Goal: Task Accomplishment & Management: Manage account settings

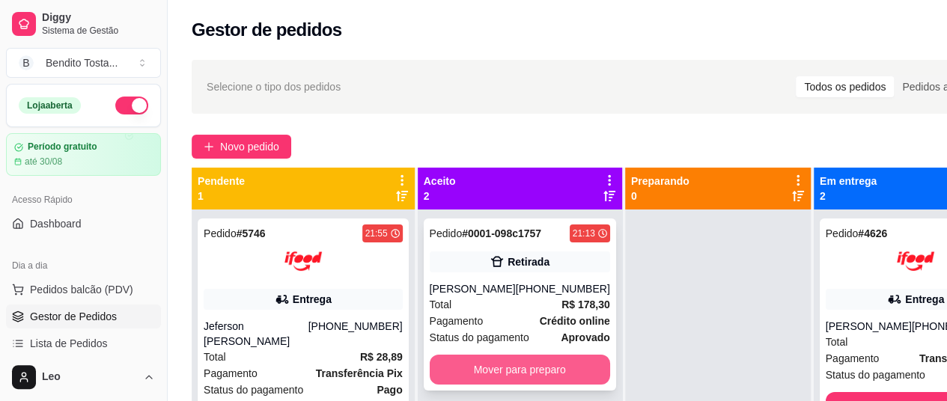
click at [505, 355] on button "Mover para preparo" at bounding box center [520, 370] width 180 height 30
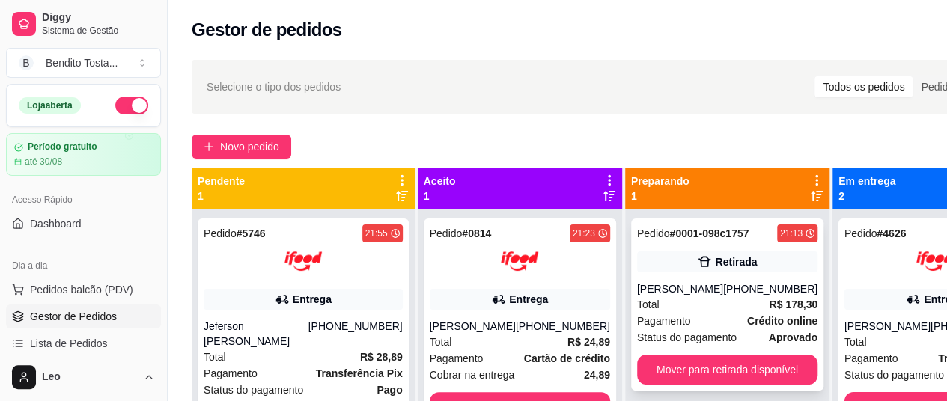
click at [682, 287] on div "Danielle" at bounding box center [680, 289] width 86 height 15
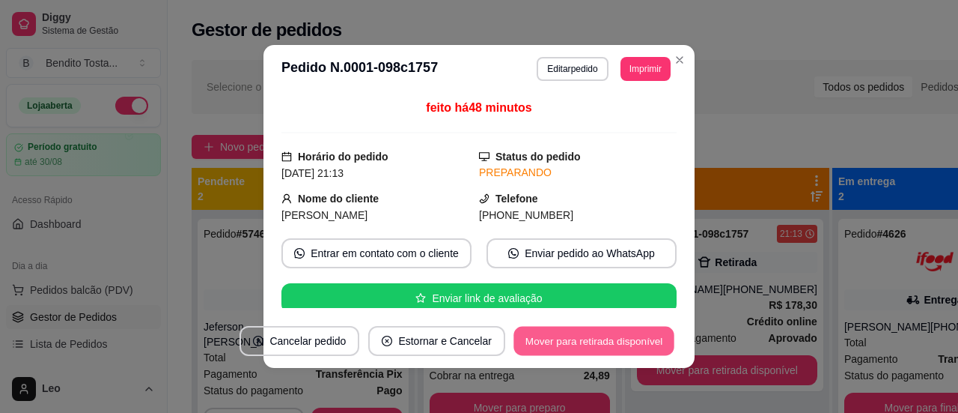
click at [585, 338] on button "Mover para retirada disponível" at bounding box center [594, 340] width 160 height 29
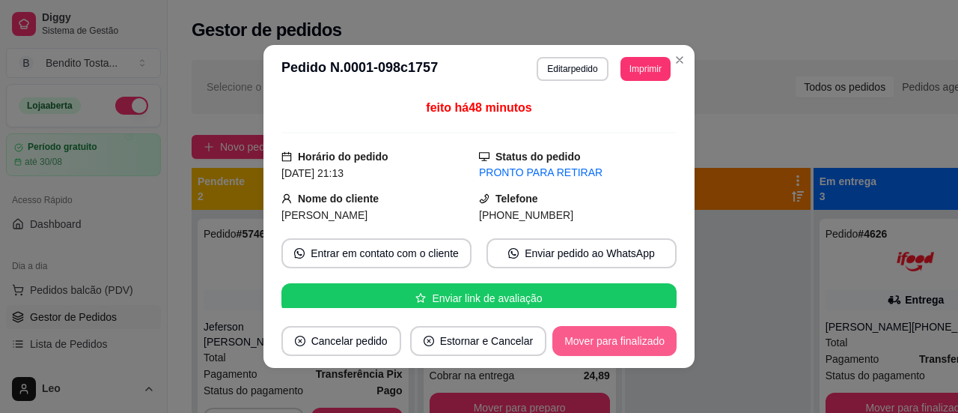
click at [585, 335] on button "Mover para finalizado" at bounding box center [615, 341] width 124 height 30
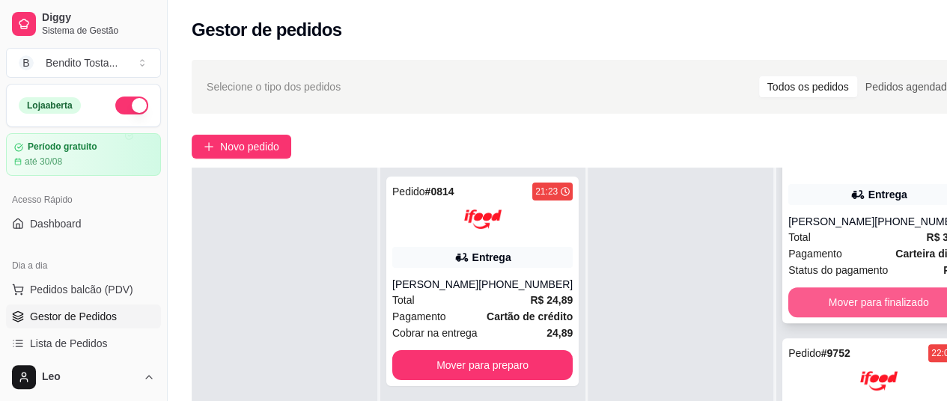
scroll to position [130, 0]
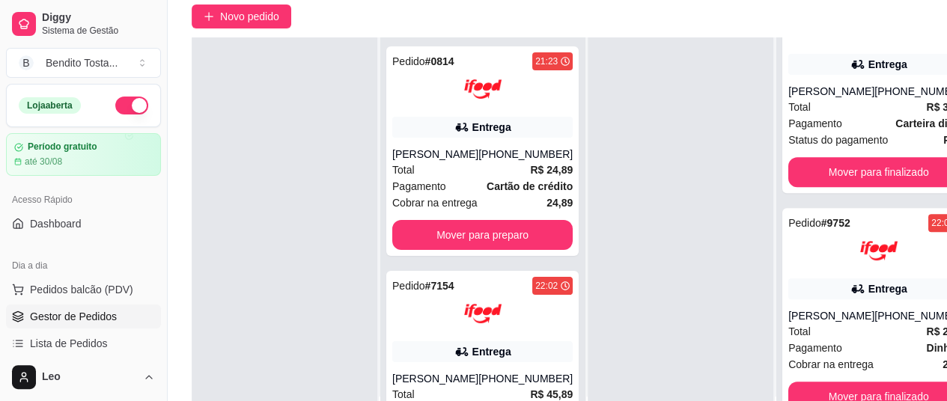
drag, startPoint x: 805, startPoint y: 303, endPoint x: 671, endPoint y: 349, distance: 141.6
click at [671, 349] on div at bounding box center [681, 237] width 186 height 401
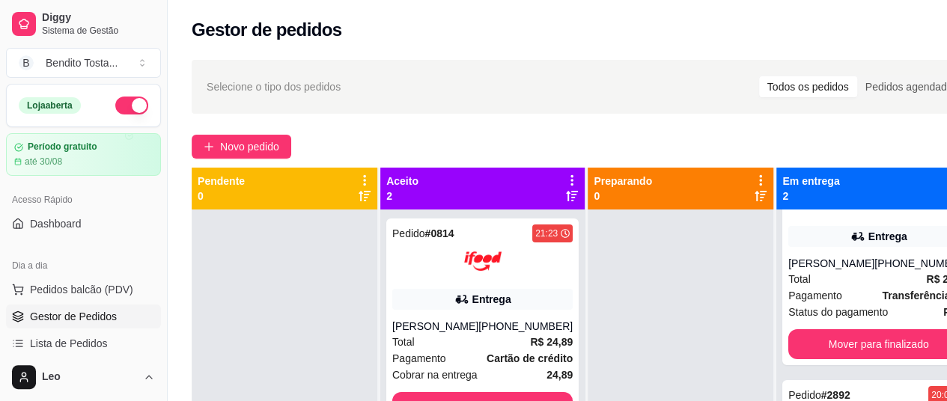
scroll to position [96, 0]
drag, startPoint x: 916, startPoint y: 1, endPoint x: 383, endPoint y: 138, distance: 550.4
click at [383, 138] on div "Novo pedido" at bounding box center [587, 147] width 791 height 24
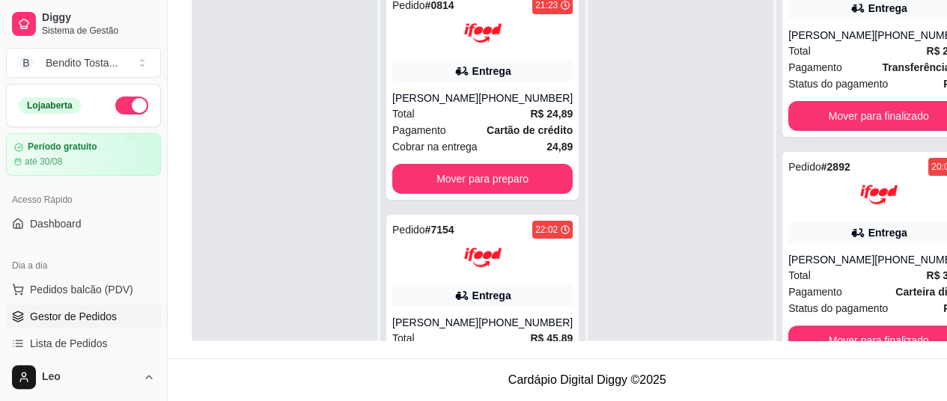
scroll to position [0, 0]
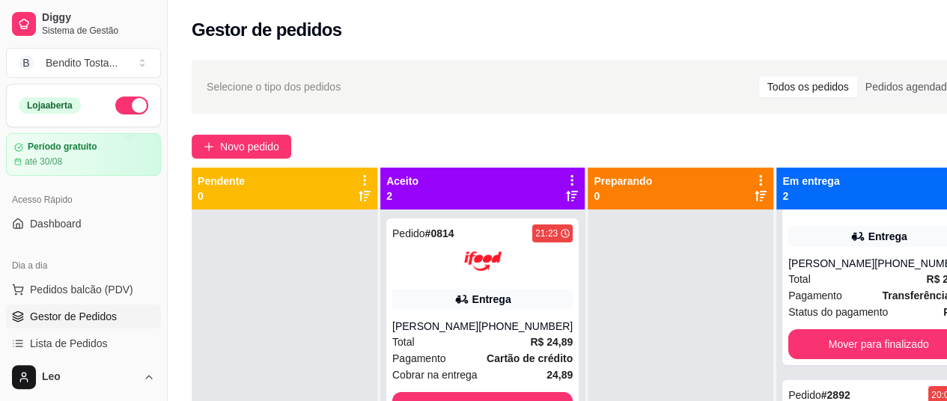
click at [710, 23] on div "Gestor de pedidos" at bounding box center [587, 30] width 791 height 24
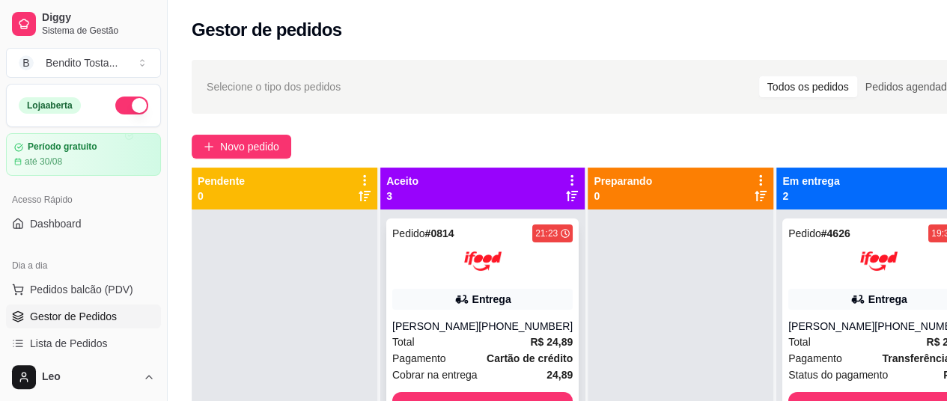
click at [432, 286] on div "Pedido # 0814 21:23 Entrega Camilla Thais (08) 00705-6070 Total R$ 24,89 Pagame…" at bounding box center [482, 324] width 192 height 210
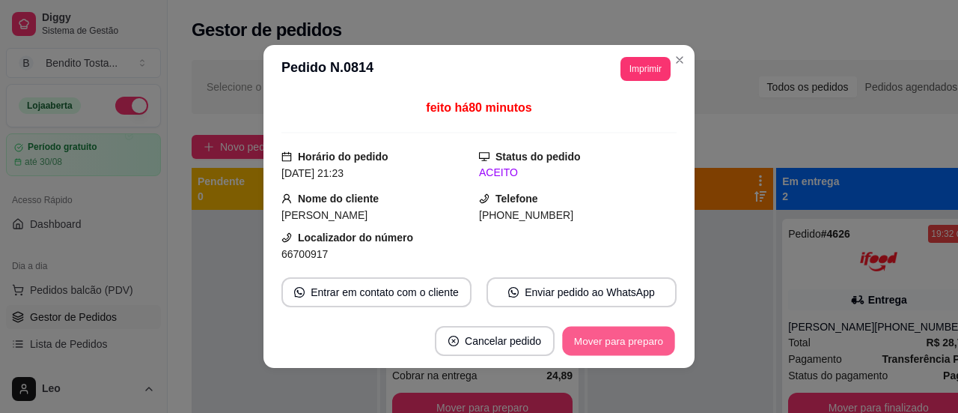
click at [606, 343] on button "Mover para preparo" at bounding box center [618, 340] width 112 height 29
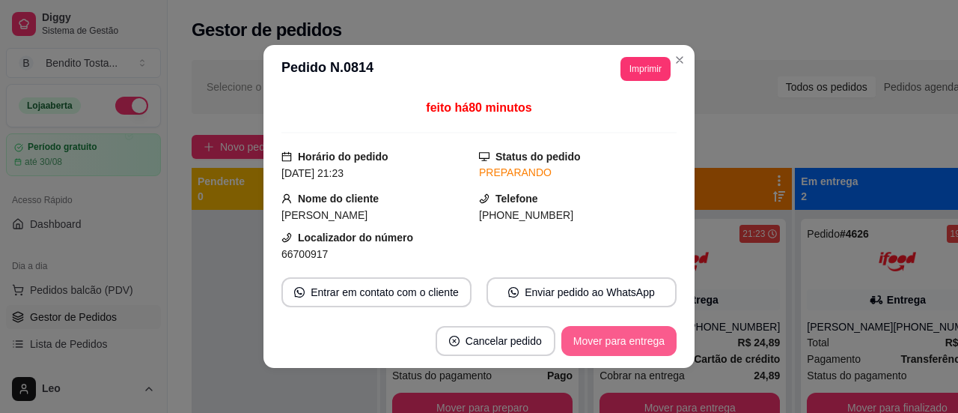
click at [635, 344] on button "Mover para entrega" at bounding box center [619, 341] width 115 height 30
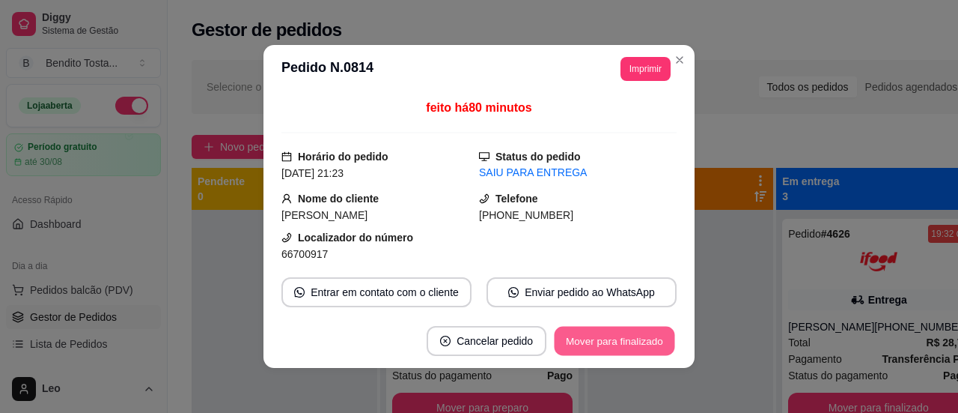
click at [626, 346] on button "Mover para finalizado" at bounding box center [615, 340] width 121 height 29
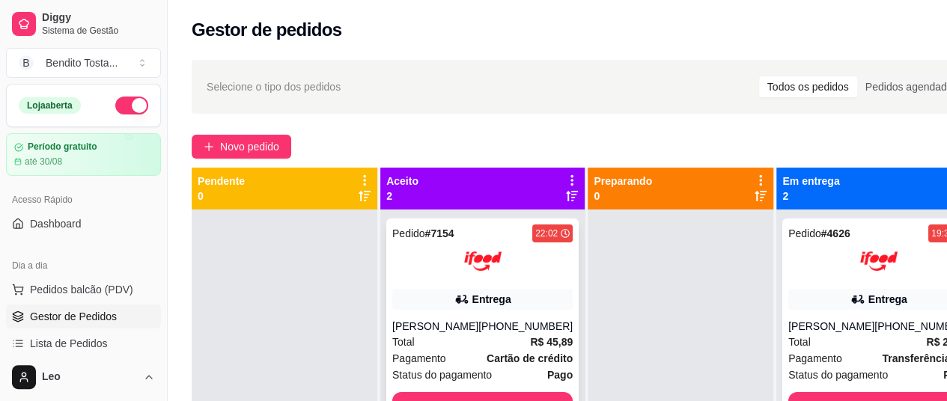
click at [412, 270] on div at bounding box center [482, 261] width 180 height 37
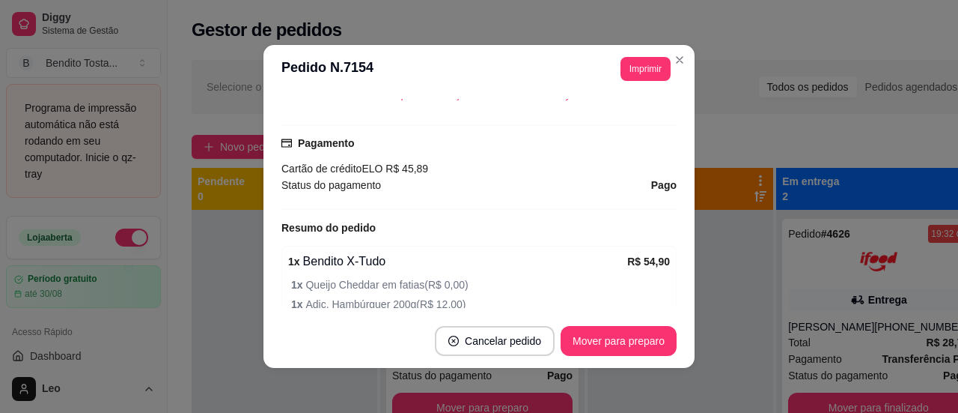
scroll to position [436, 0]
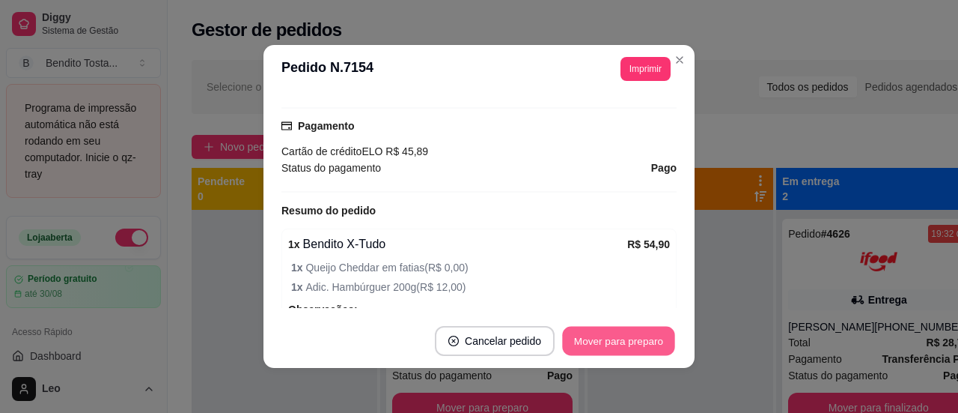
click at [596, 338] on button "Mover para preparo" at bounding box center [618, 340] width 112 height 29
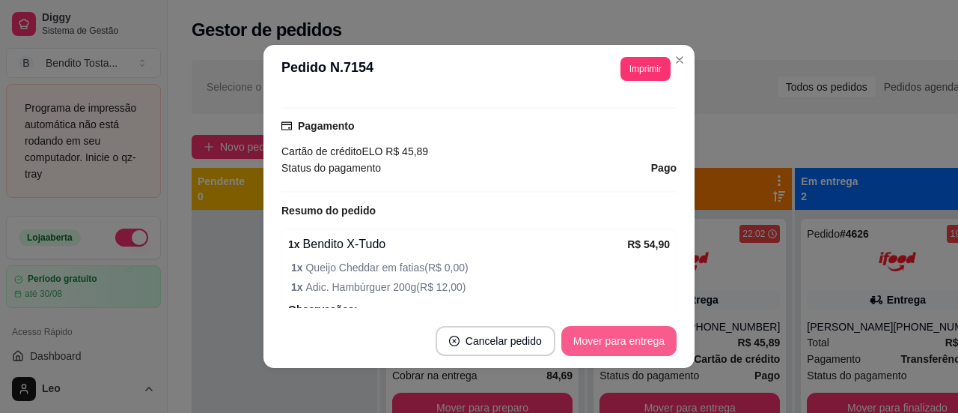
click at [609, 338] on button "Mover para entrega" at bounding box center [619, 341] width 115 height 30
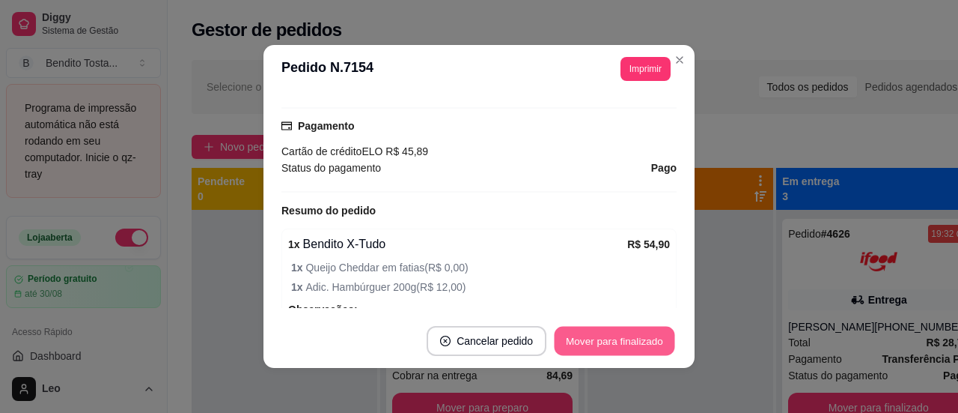
click at [618, 338] on button "Mover para finalizado" at bounding box center [615, 340] width 121 height 29
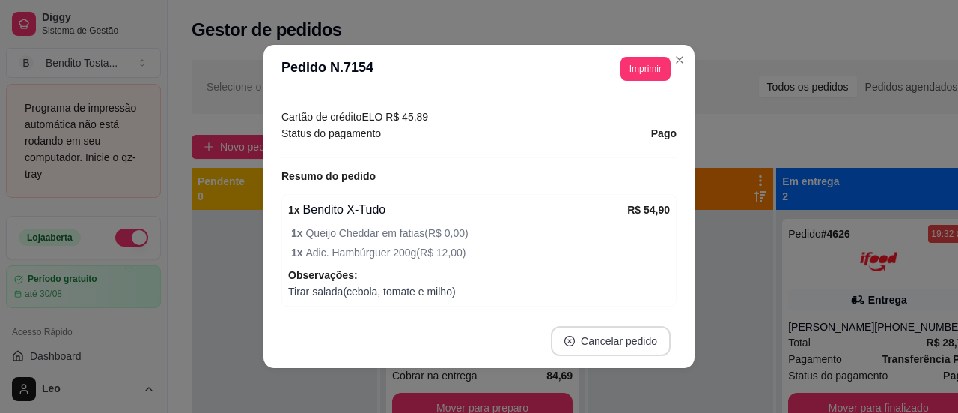
scroll to position [401, 0]
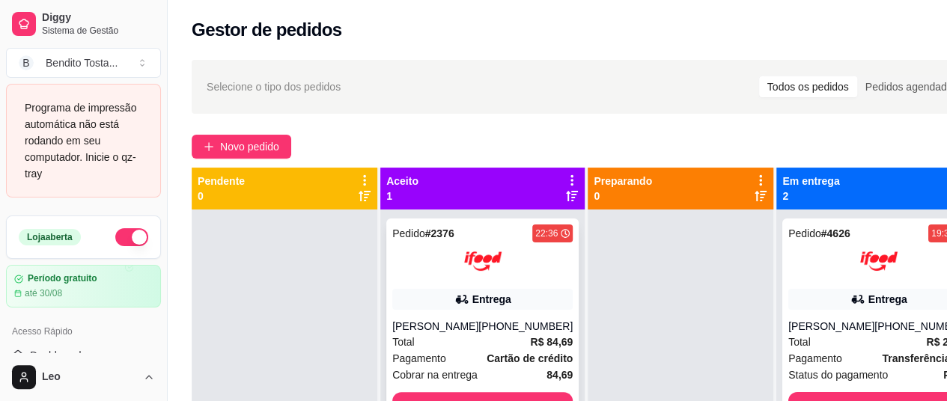
click at [432, 284] on div "Pedido # 2376 22:36 Entrega Isabelli Lopes (08) 00705-2030 Total R$ 84,69 Pagam…" at bounding box center [482, 324] width 192 height 210
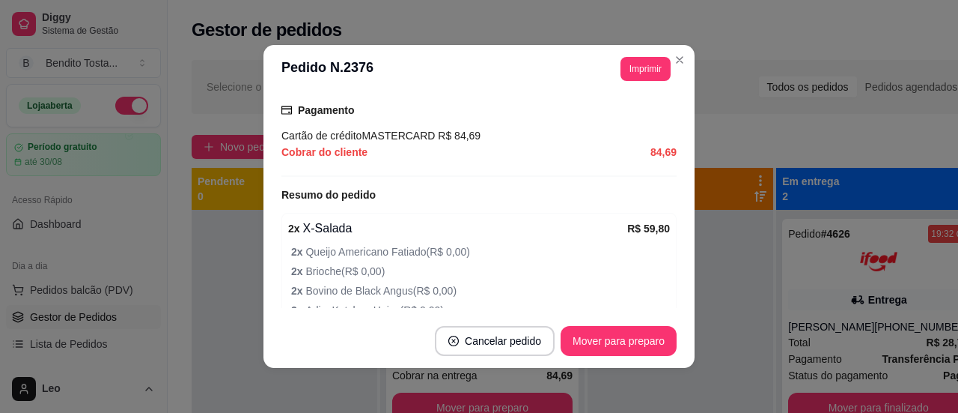
scroll to position [423, 0]
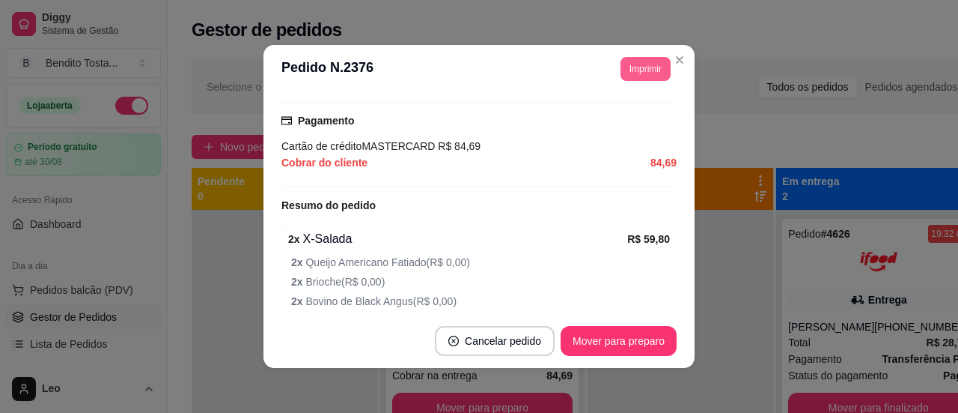
click at [639, 71] on button "Imprimir" at bounding box center [646, 69] width 50 height 24
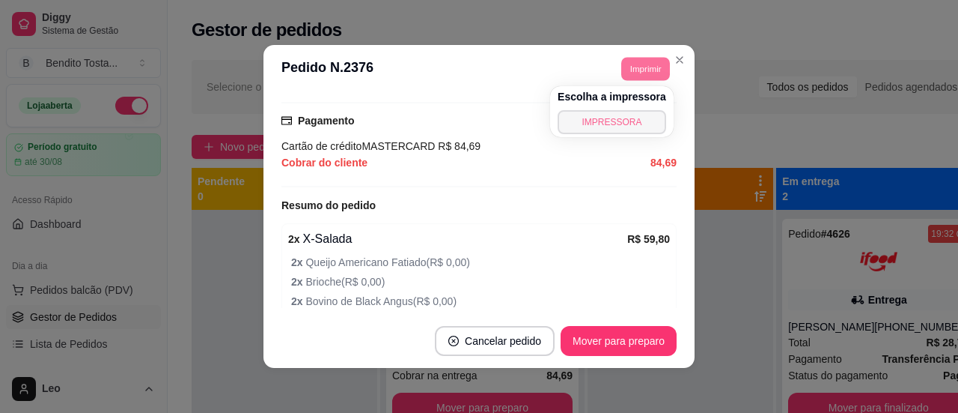
click at [598, 125] on button "IMPRESSORA" at bounding box center [612, 122] width 109 height 24
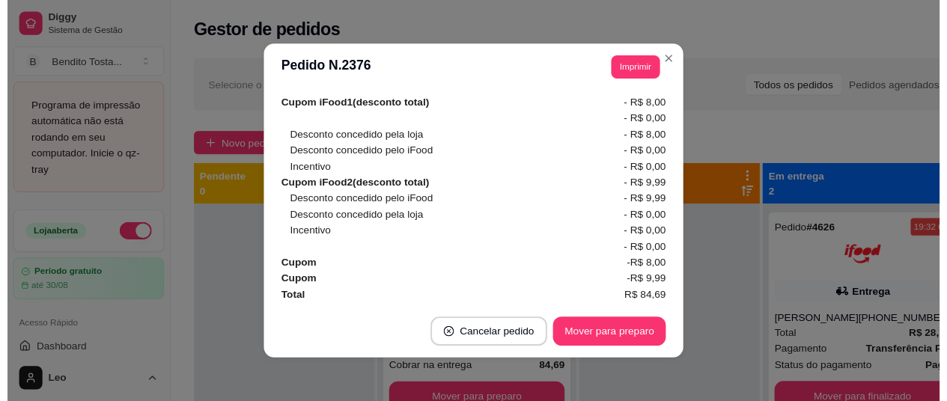
scroll to position [3, 0]
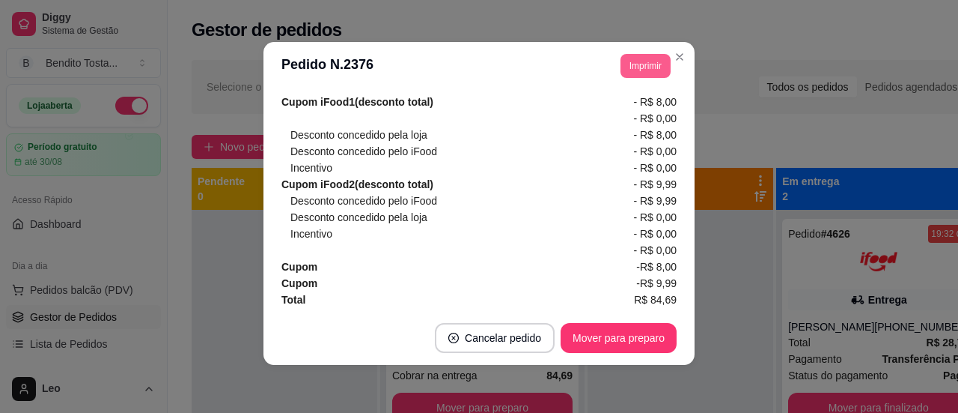
click at [630, 67] on button "Imprimir" at bounding box center [646, 66] width 50 height 24
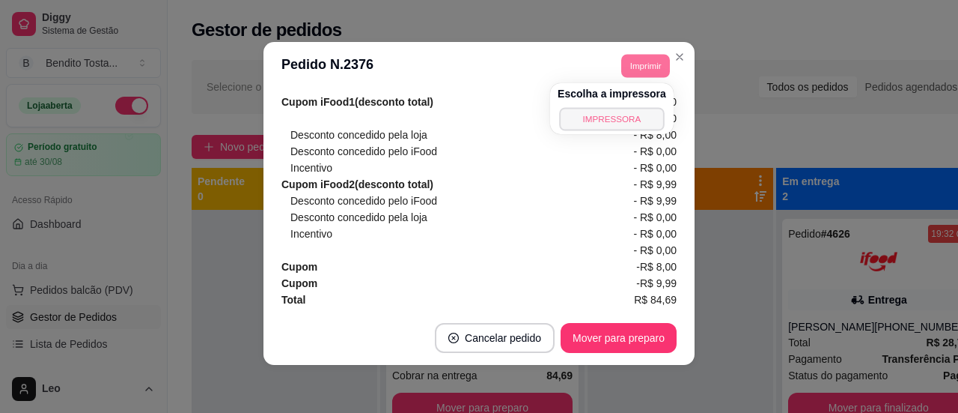
click at [603, 123] on button "IMPRESSORA" at bounding box center [611, 118] width 105 height 23
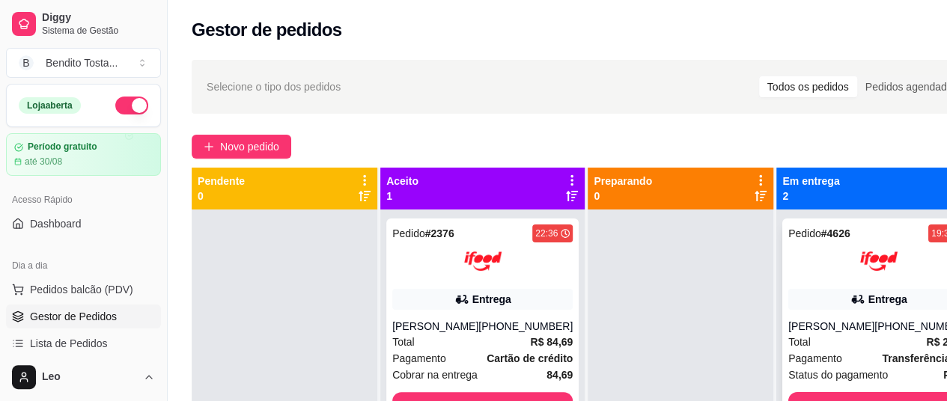
click at [792, 307] on div "Entrega" at bounding box center [878, 299] width 180 height 21
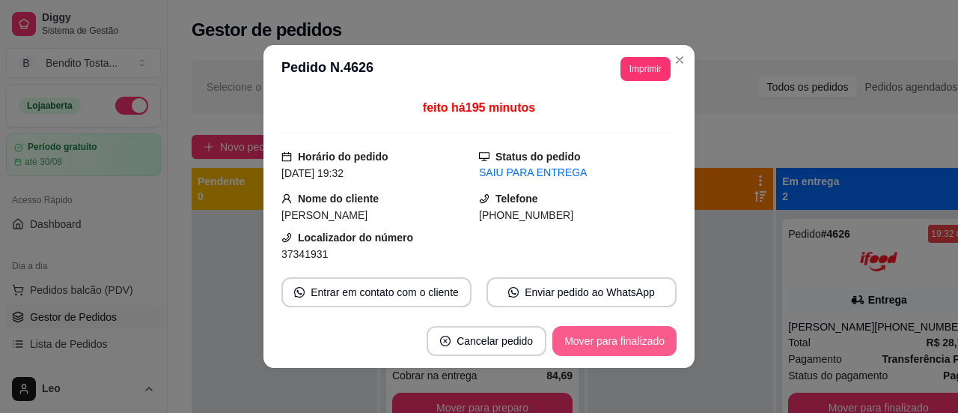
click at [608, 341] on button "Mover para finalizado" at bounding box center [615, 341] width 124 height 30
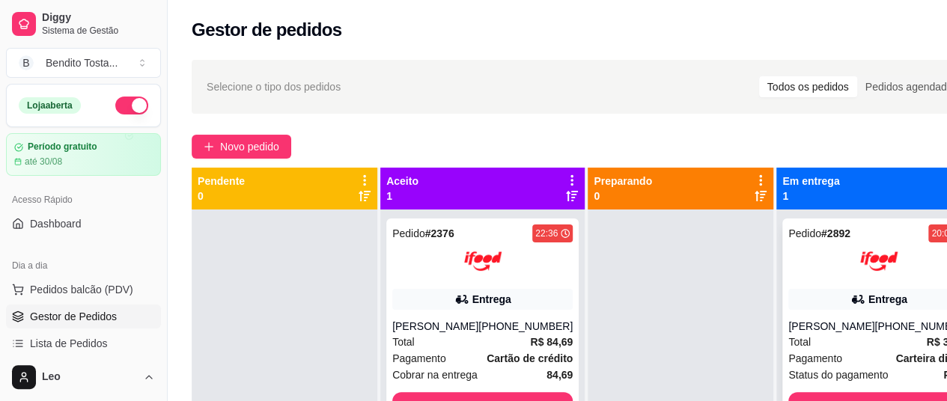
click at [801, 275] on div at bounding box center [878, 261] width 180 height 37
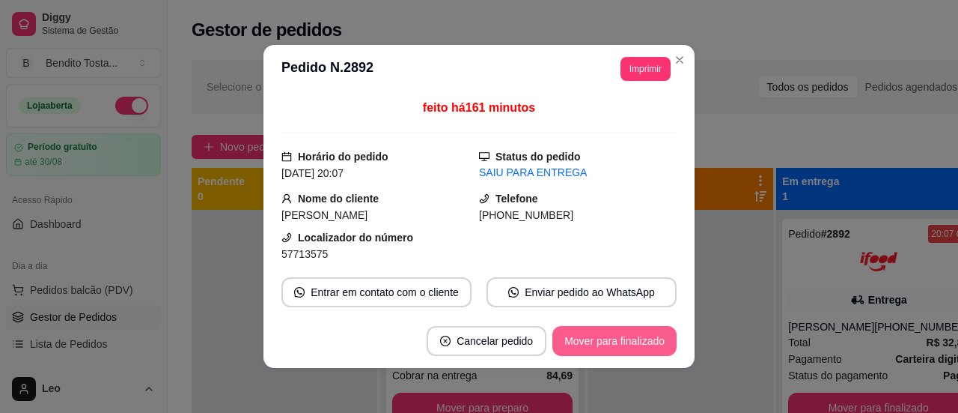
click at [614, 344] on button "Mover para finalizado" at bounding box center [615, 341] width 124 height 30
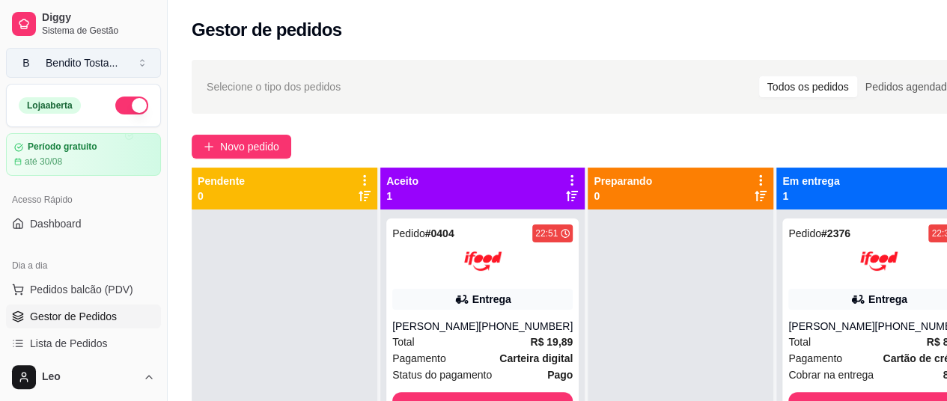
click at [123, 62] on button "B Bendito Tosta ..." at bounding box center [83, 63] width 155 height 30
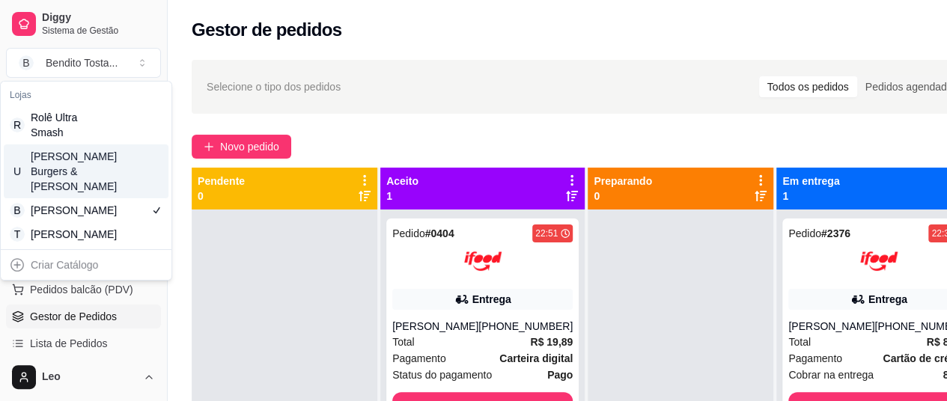
click at [91, 159] on div "[PERSON_NAME] Burgers & [PERSON_NAME]" at bounding box center [64, 171] width 67 height 45
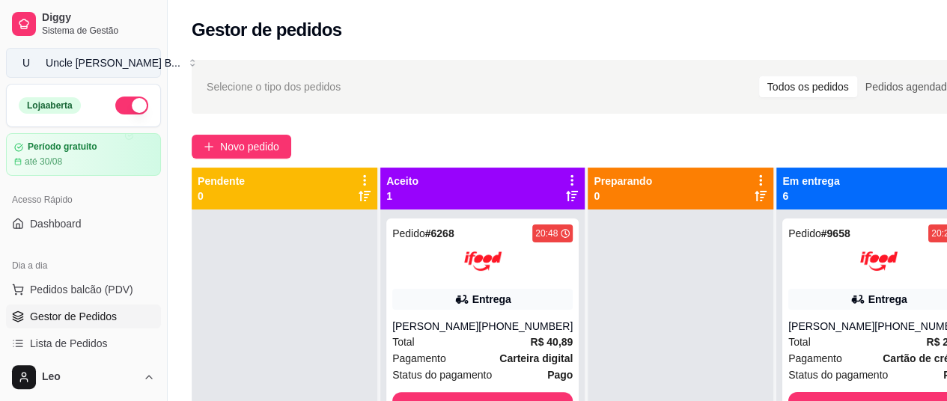
click at [103, 64] on div "Uncle Leo’s B ..." at bounding box center [113, 62] width 135 height 15
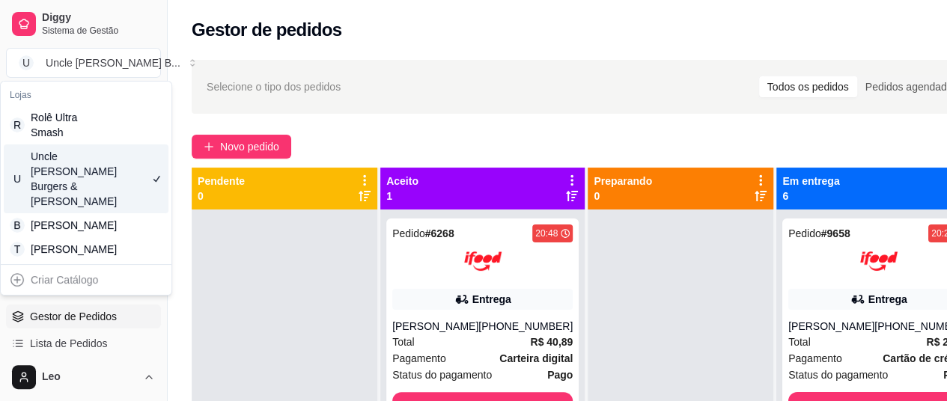
click at [80, 155] on div "Uncle Leo’s Burgers & Fries" at bounding box center [64, 179] width 67 height 60
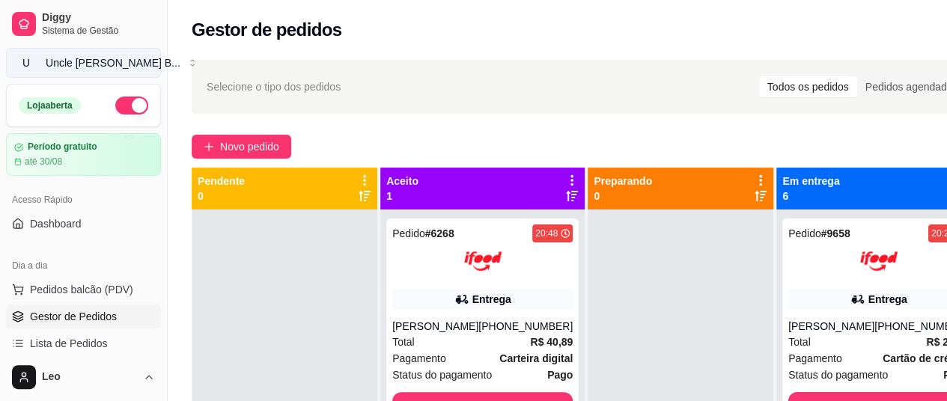
click at [106, 62] on div "Uncle Leo’s B ..." at bounding box center [113, 62] width 135 height 15
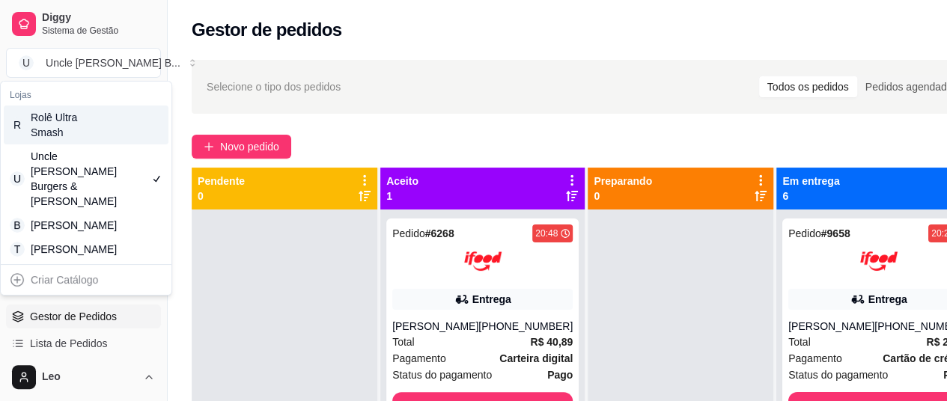
click at [76, 118] on div "Rolê Ultra Smash" at bounding box center [64, 125] width 67 height 30
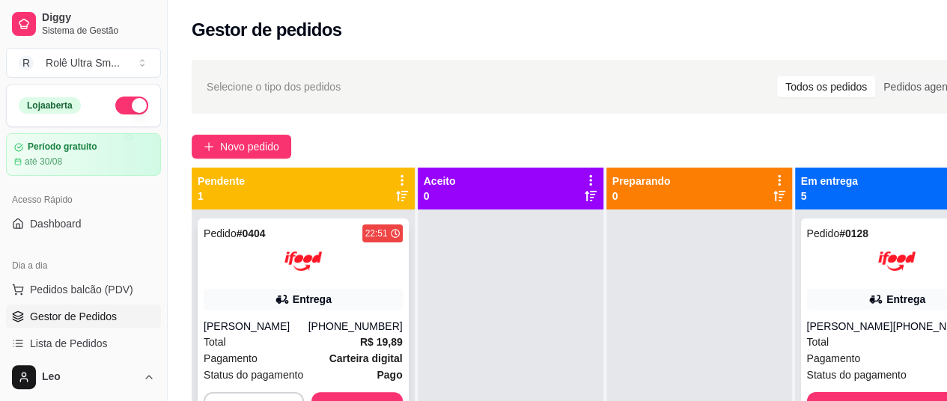
click at [251, 276] on div at bounding box center [303, 261] width 199 height 37
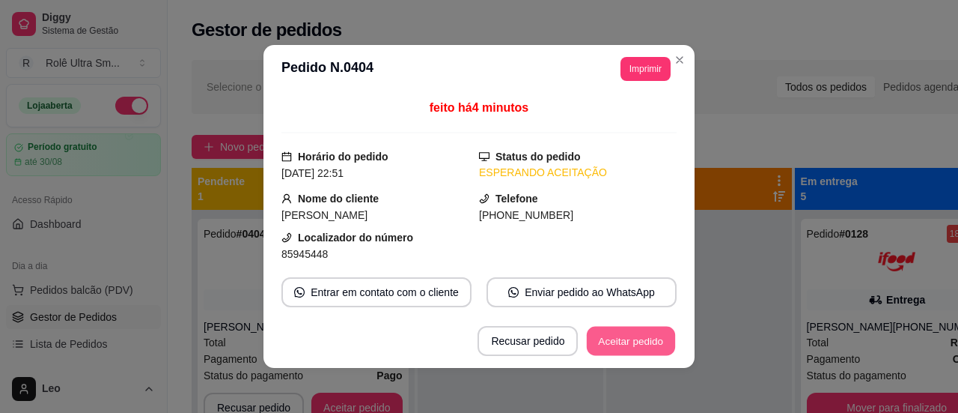
click at [614, 343] on button "Aceitar pedido" at bounding box center [631, 340] width 88 height 29
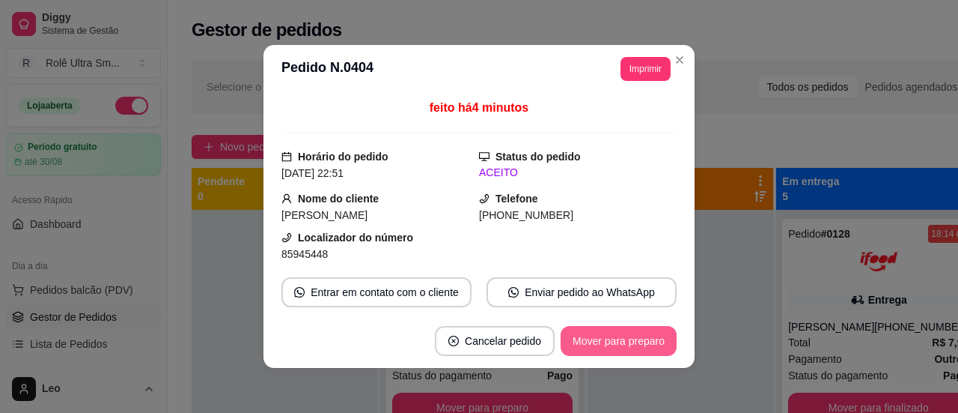
click at [624, 342] on button "Mover para preparo" at bounding box center [619, 341] width 116 height 30
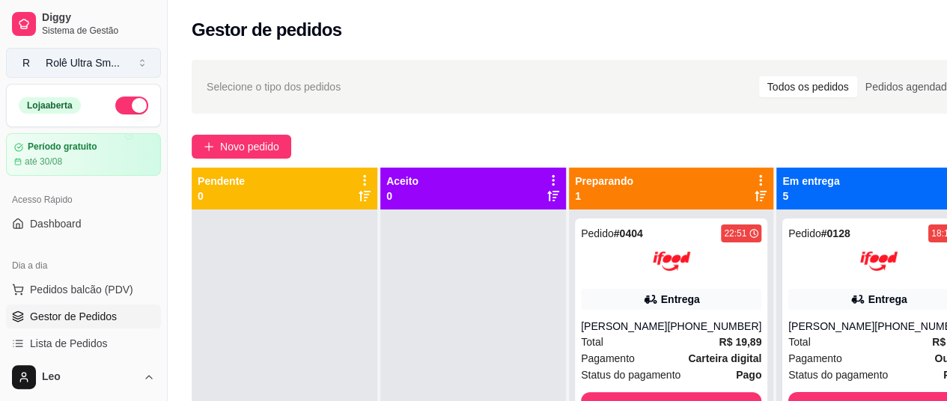
click at [97, 68] on div "Rolê Ultra Sm ..." at bounding box center [83, 62] width 74 height 15
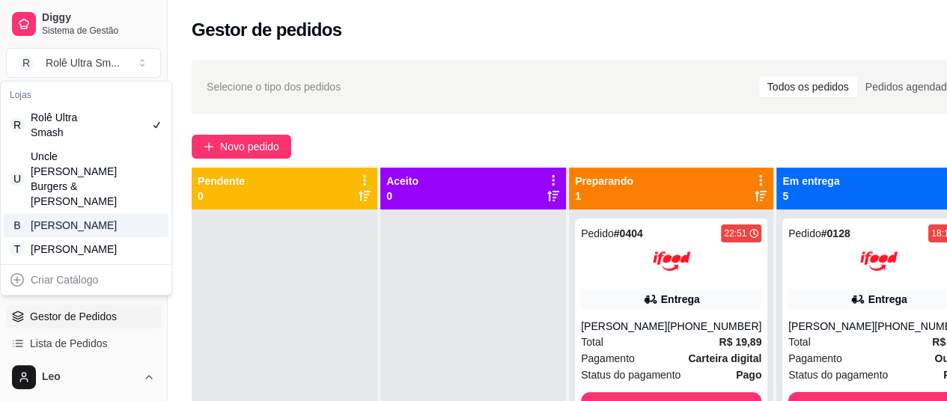
click at [74, 218] on div "Bendito Tostado" at bounding box center [64, 225] width 67 height 15
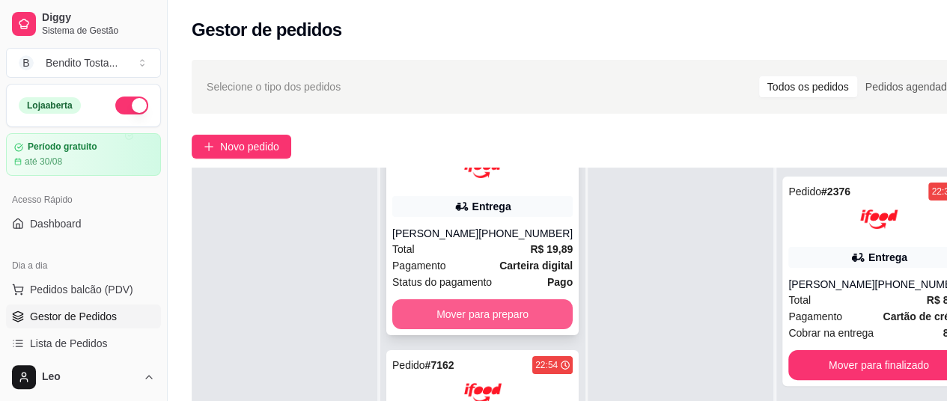
scroll to position [240, 0]
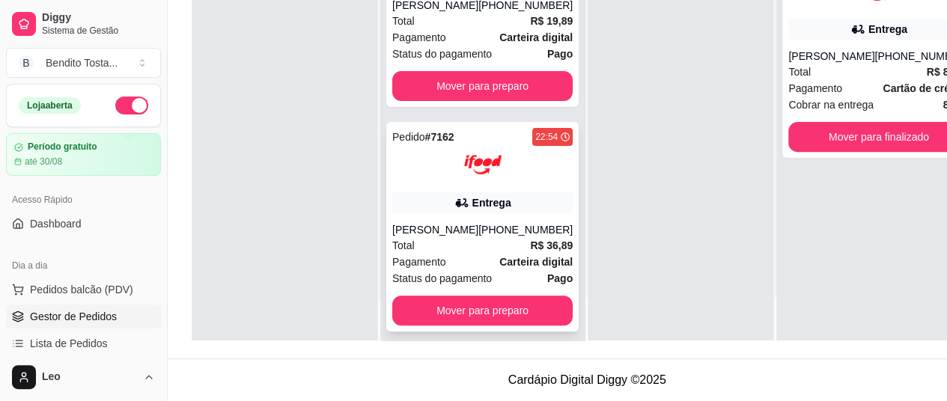
click at [452, 237] on div "Total R$ 36,89" at bounding box center [482, 245] width 180 height 16
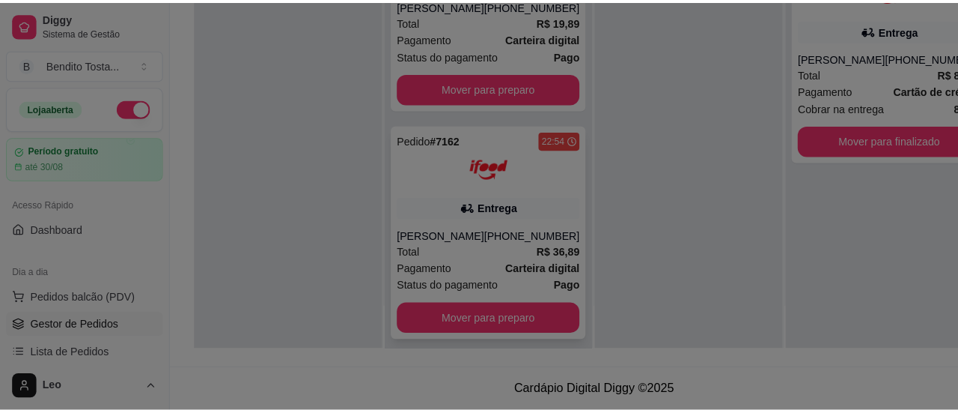
scroll to position [228, 0]
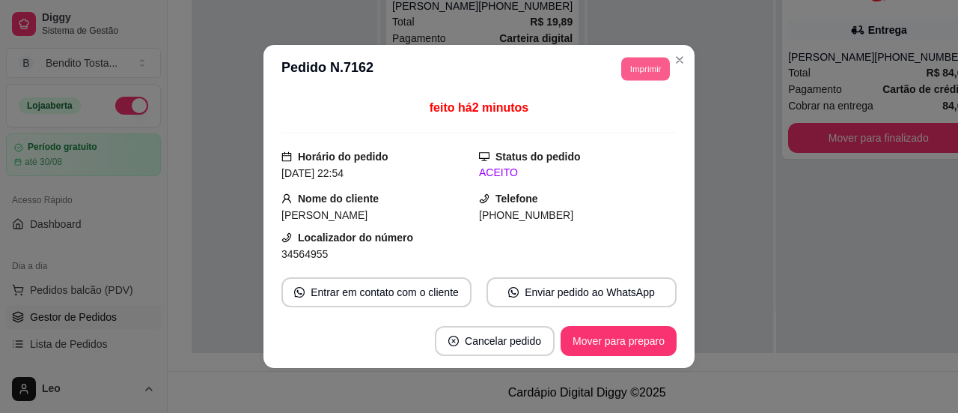
click at [627, 73] on button "Imprimir" at bounding box center [645, 68] width 49 height 23
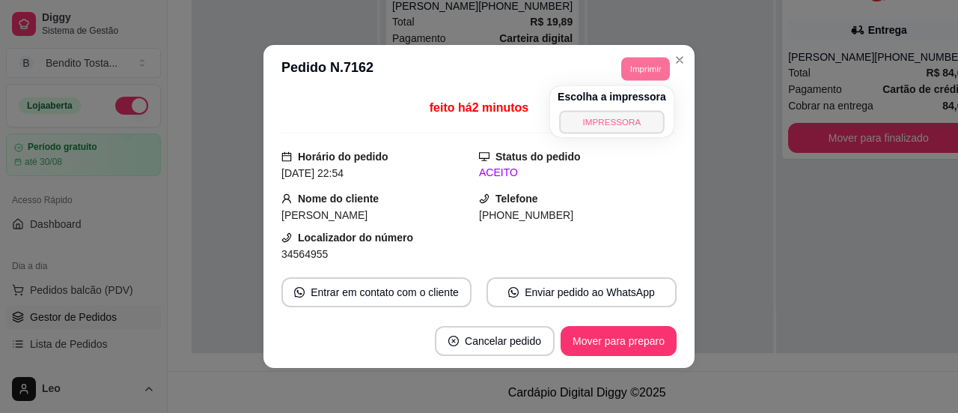
click at [594, 119] on button "IMPRESSORA" at bounding box center [611, 121] width 105 height 23
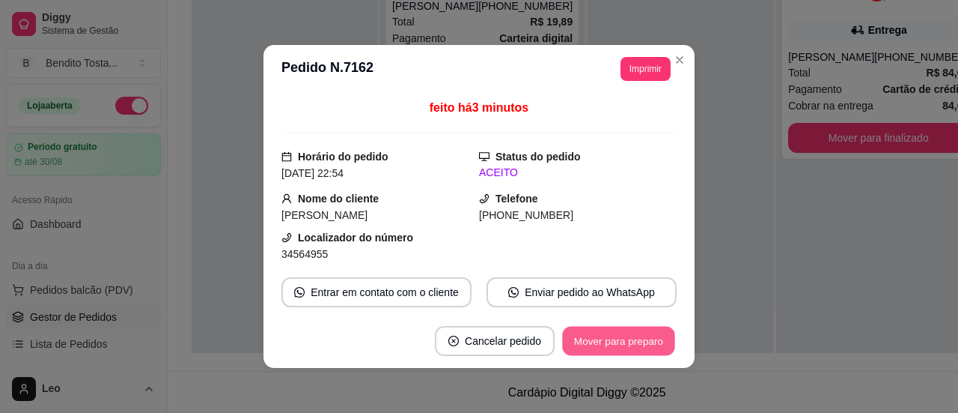
click at [606, 342] on button "Mover para preparo" at bounding box center [618, 340] width 112 height 29
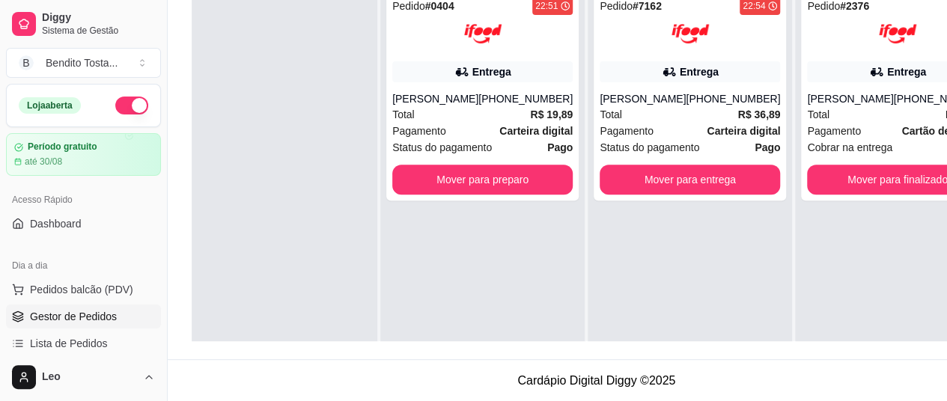
scroll to position [0, 0]
